Goal: Task Accomplishment & Management: Manage account settings

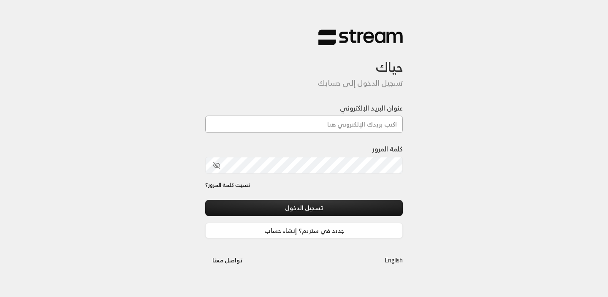
click at [260, 119] on input "عنوان البريد الإلكتروني" at bounding box center [304, 124] width 198 height 17
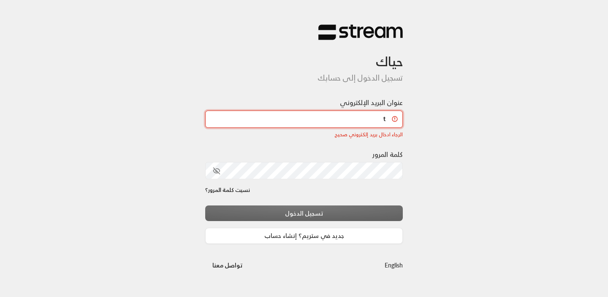
type input "[EMAIL_ADDRESS][DOMAIN_NAME]"
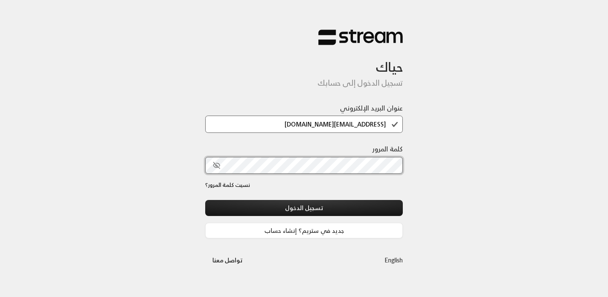
click at [205, 200] on button "تسجيل الدخول" at bounding box center [304, 208] width 198 height 16
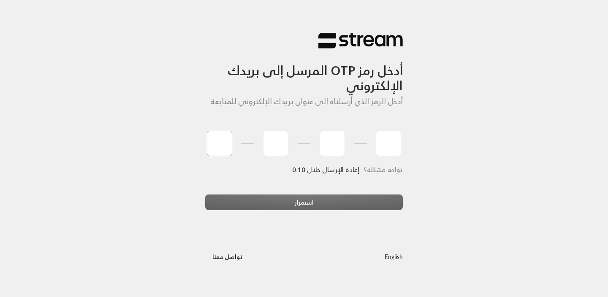
paste input "9"
type input "9"
type input "3"
type input "2"
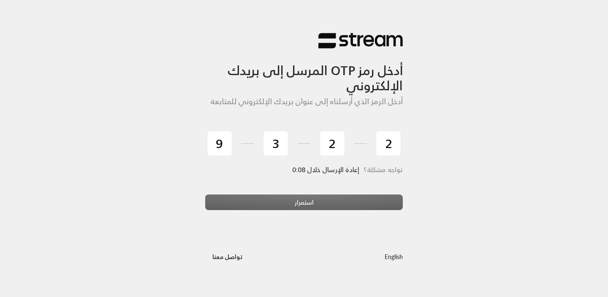
click at [273, 199] on div "أدخل رمز OTP المرسل إلى بريدك الإلكتروني أدخل الرمز الذي أرسلناه إلى عنوان بريد…" at bounding box center [304, 133] width 198 height 168
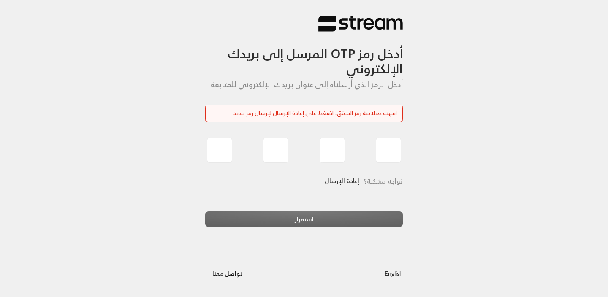
click at [336, 183] on link "إعادة الإرسال" at bounding box center [342, 181] width 35 height 17
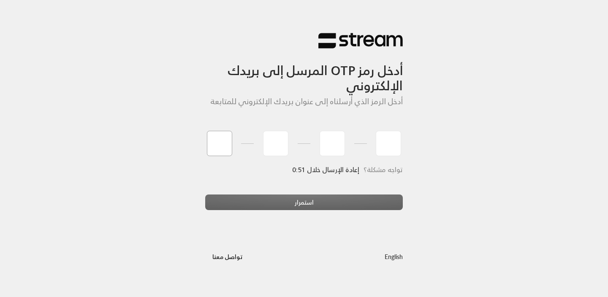
paste input "0"
type input "0"
type input "7"
type input "2"
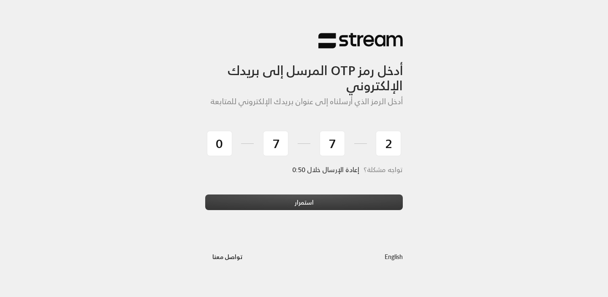
click at [276, 209] on button "استمرار" at bounding box center [304, 203] width 198 height 16
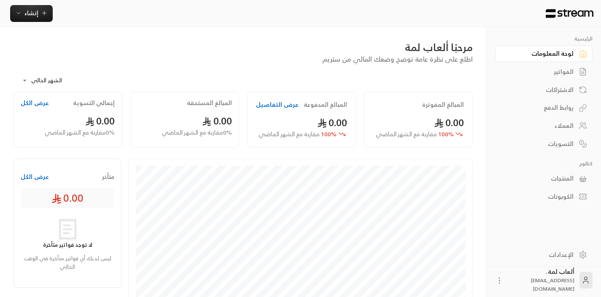
click at [551, 76] on div "الفواتير" at bounding box center [540, 72] width 68 height 8
